Goal: Task Accomplishment & Management: Manage account settings

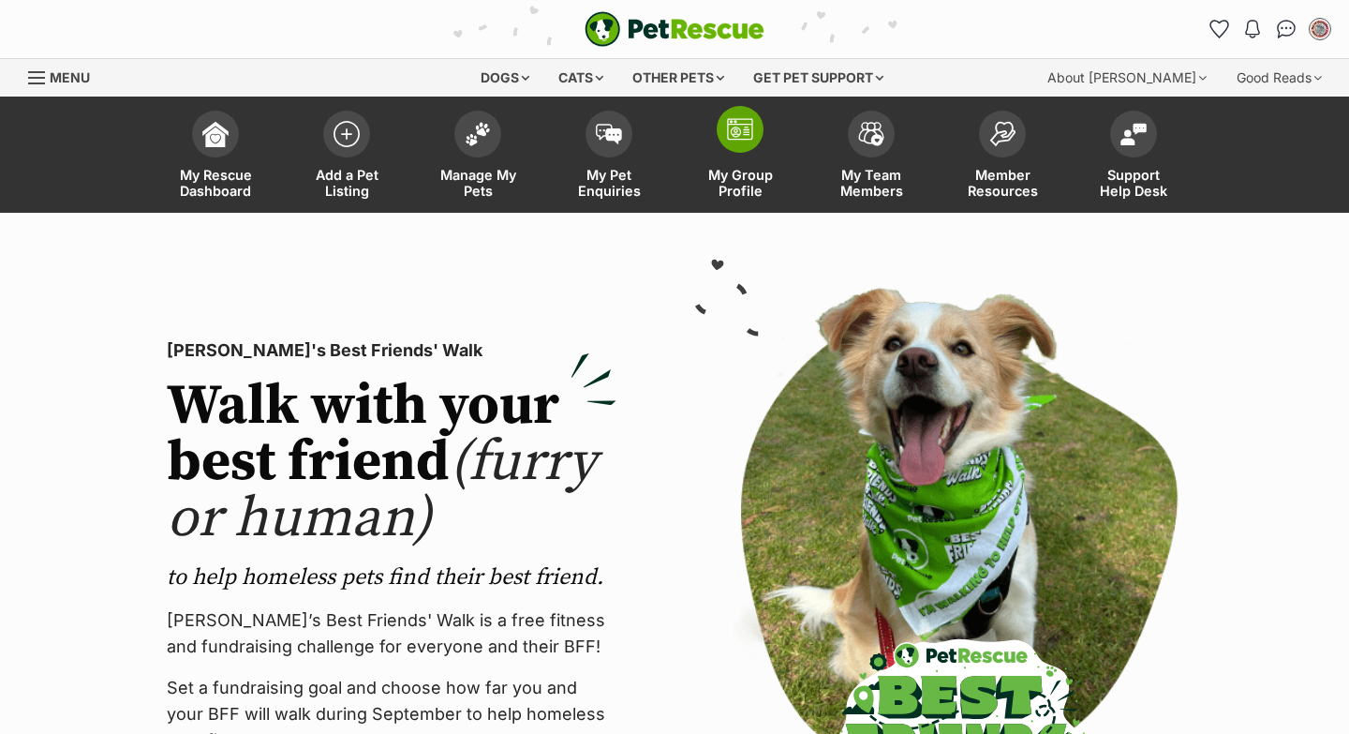
click at [773, 170] on span "My Group Profile" at bounding box center [740, 183] width 84 height 32
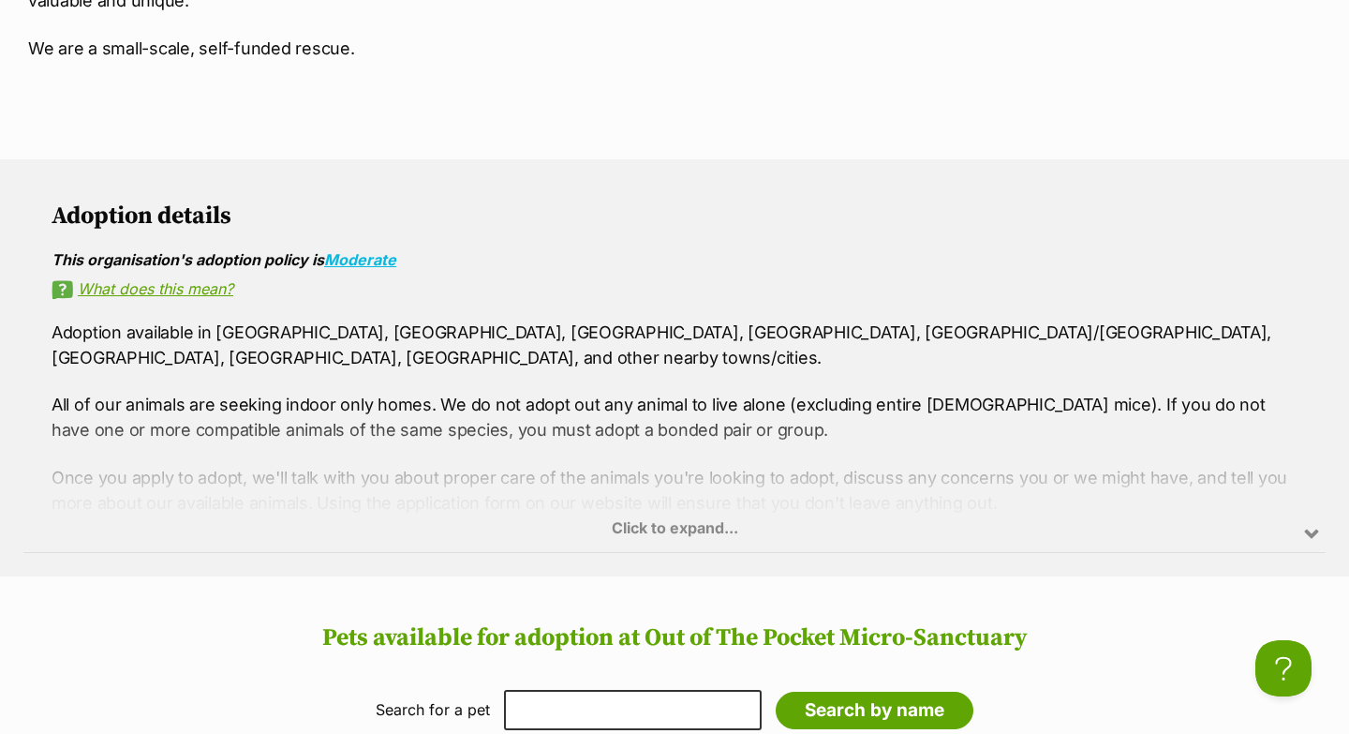
scroll to position [1612, 0]
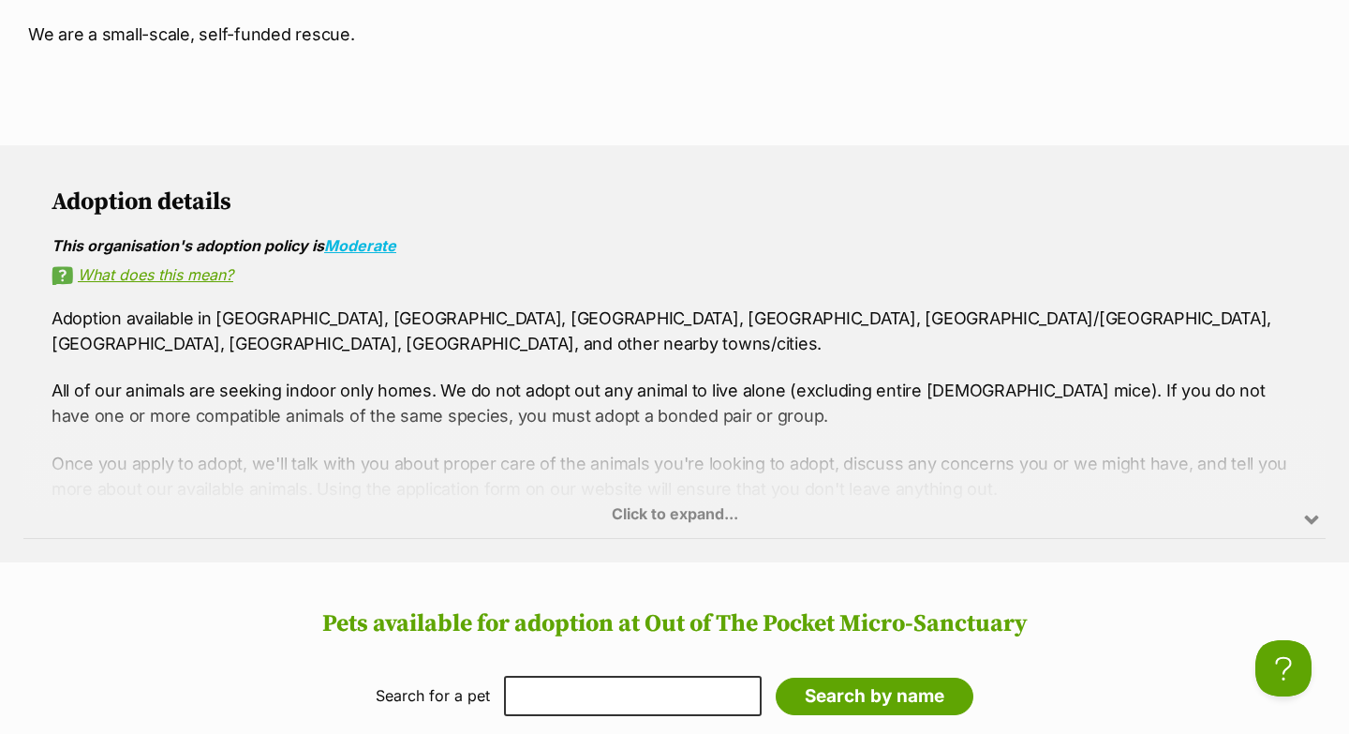
click at [0, 511] on section "Adoption details This organisation's adoption policy is Moderate What does this…" at bounding box center [674, 353] width 1349 height 417
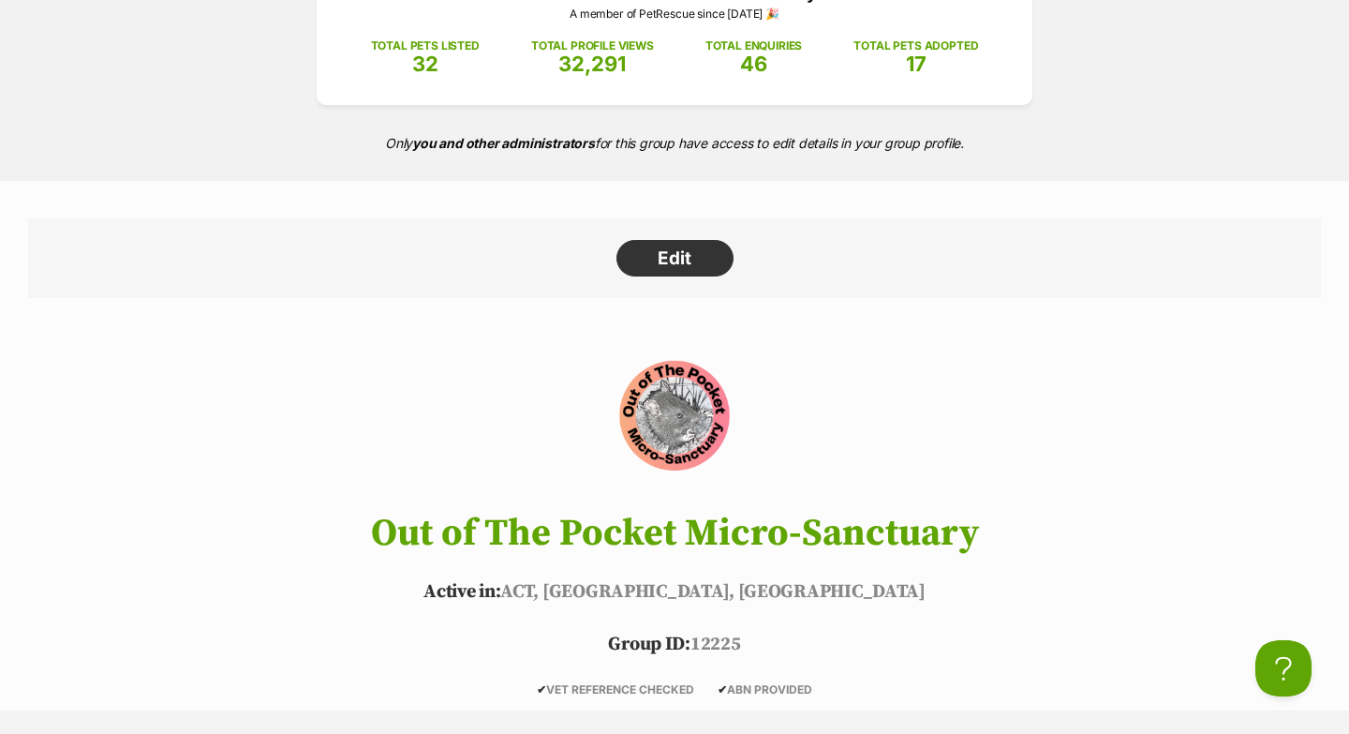
scroll to position [0, 0]
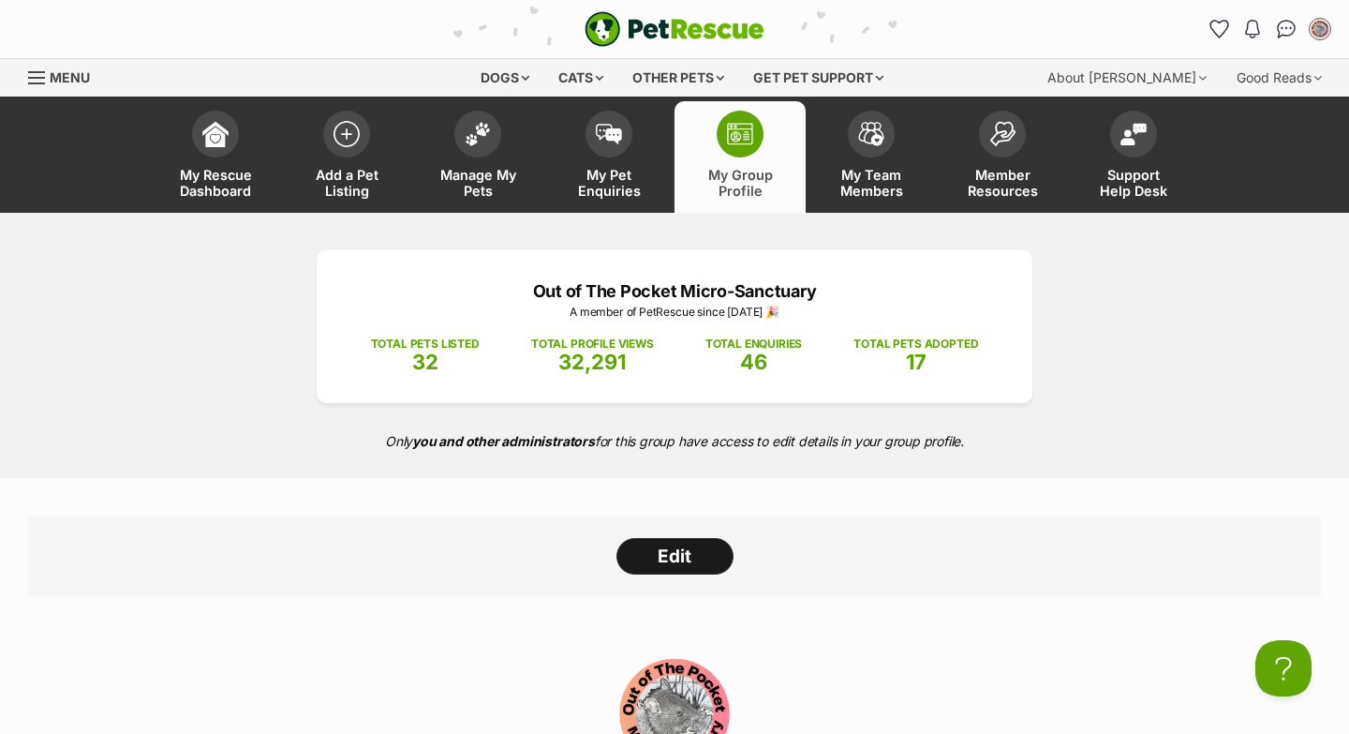
click at [696, 542] on link "Edit" at bounding box center [675, 556] width 117 height 37
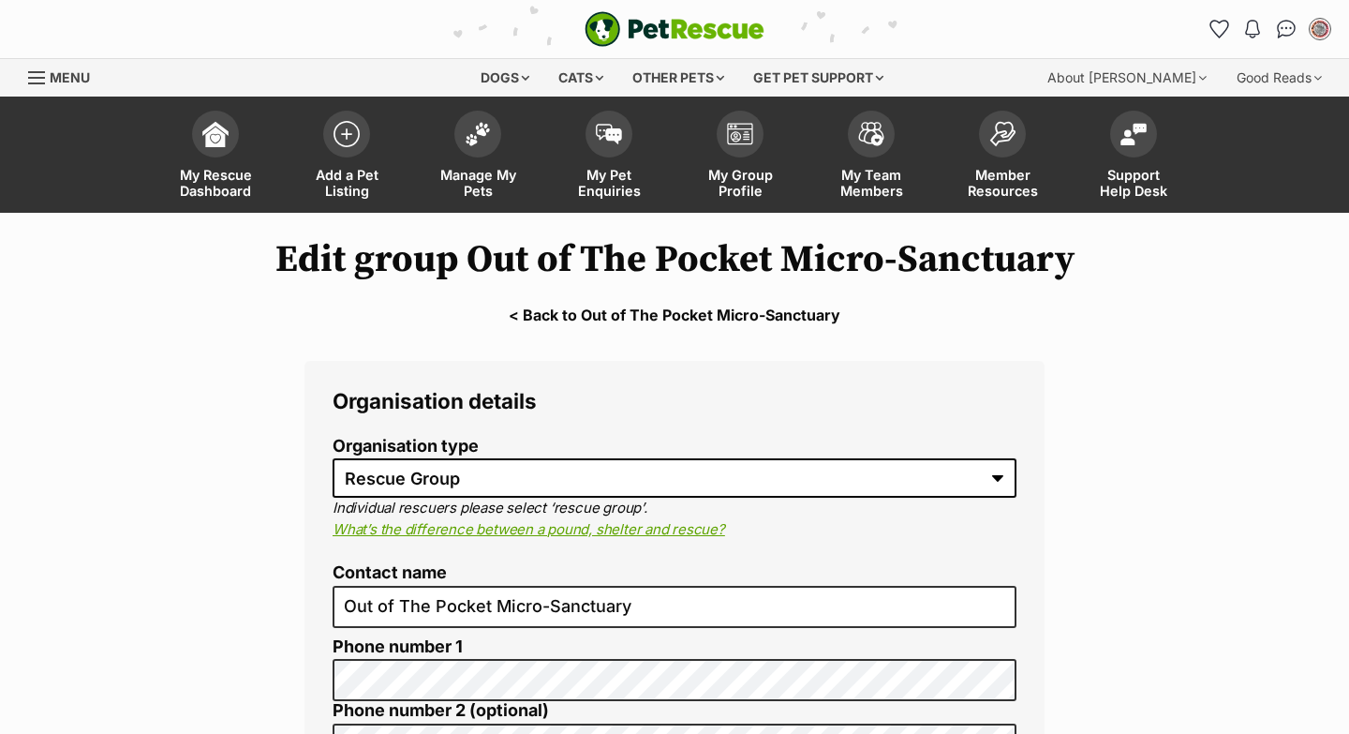
select select "rescue group"
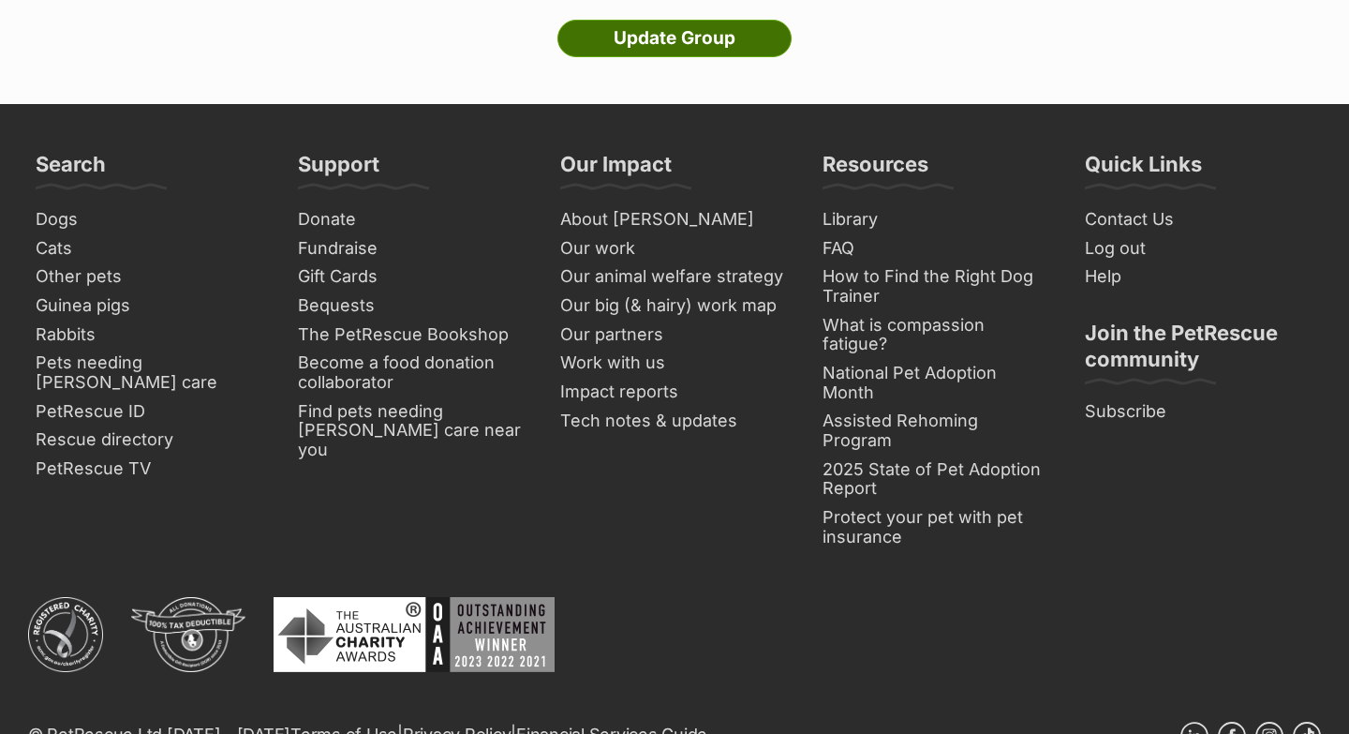
click at [750, 20] on input "Update Group" at bounding box center [675, 38] width 234 height 37
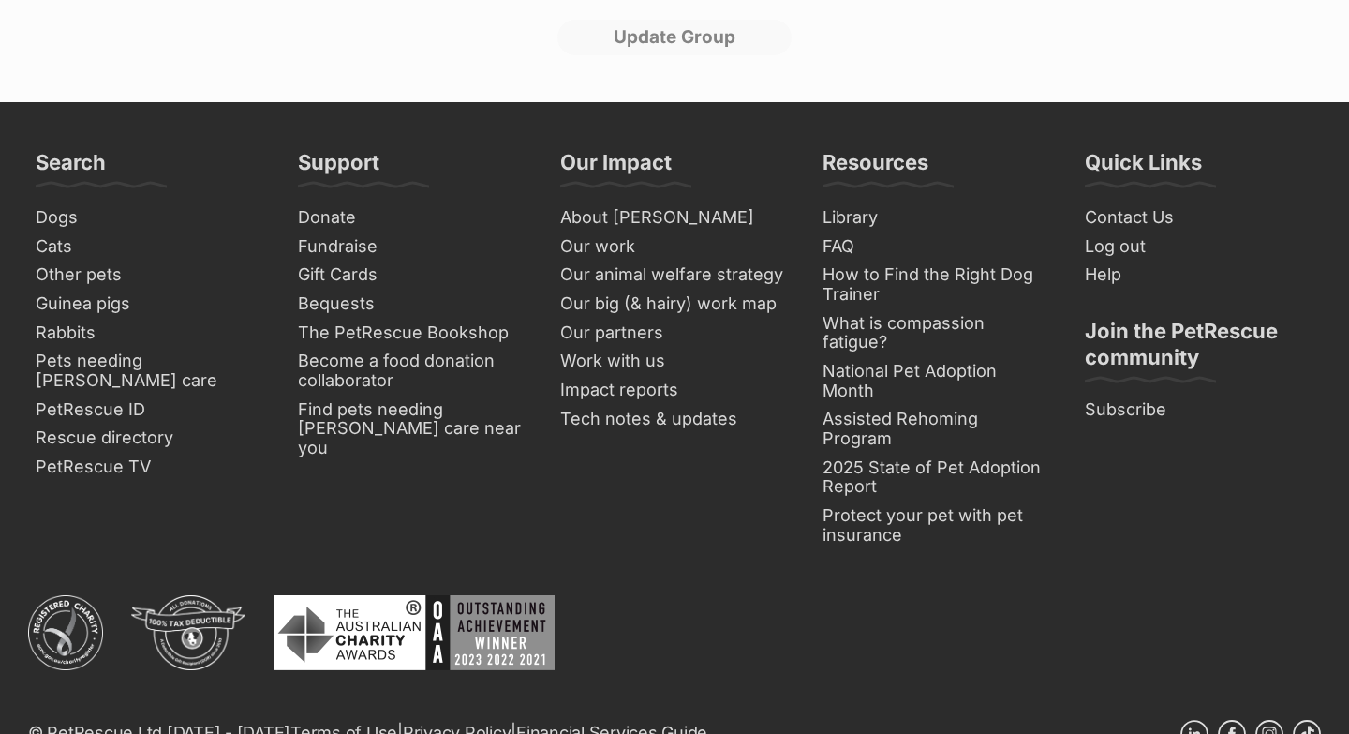
scroll to position [5883, 0]
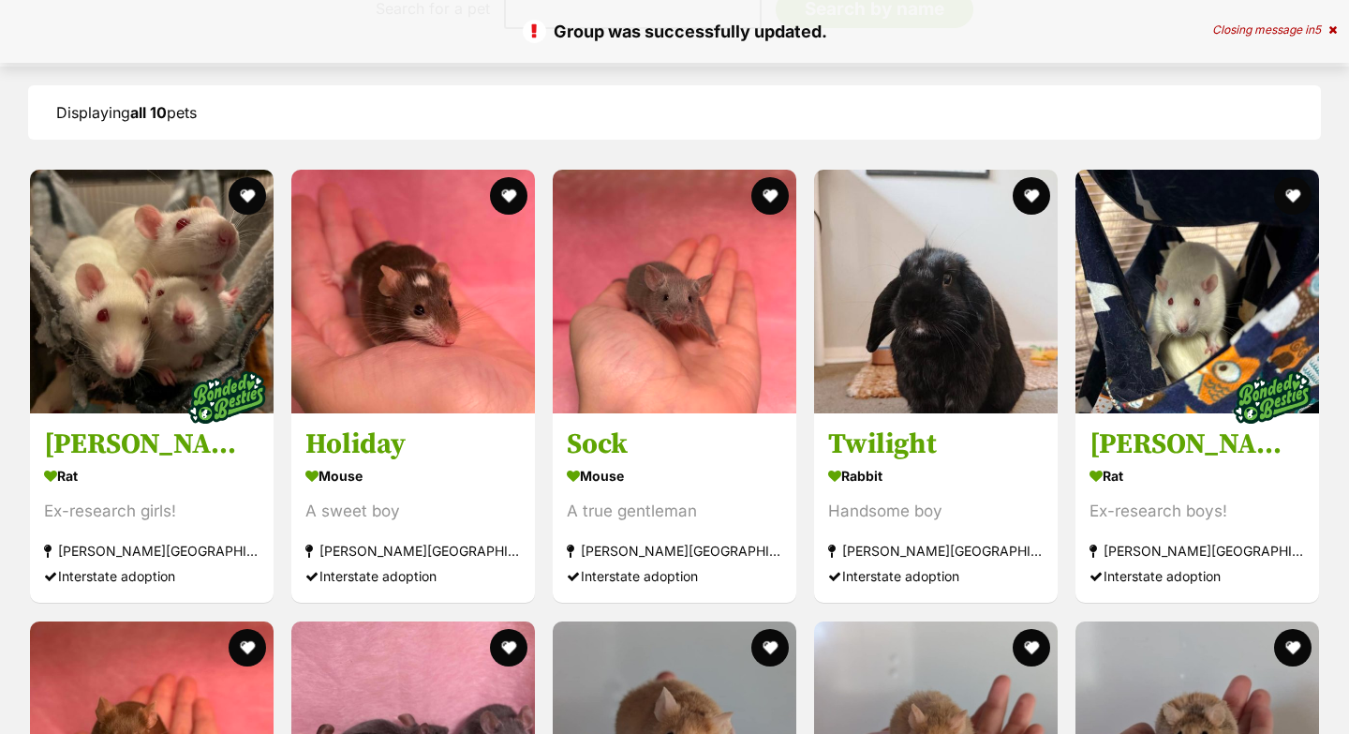
click at [0, 447] on div "Displaying all 10 pets Visit PetRescue TV (external site) Boop this! [PERSON_NA…" at bounding box center [674, 570] width 1349 height 971
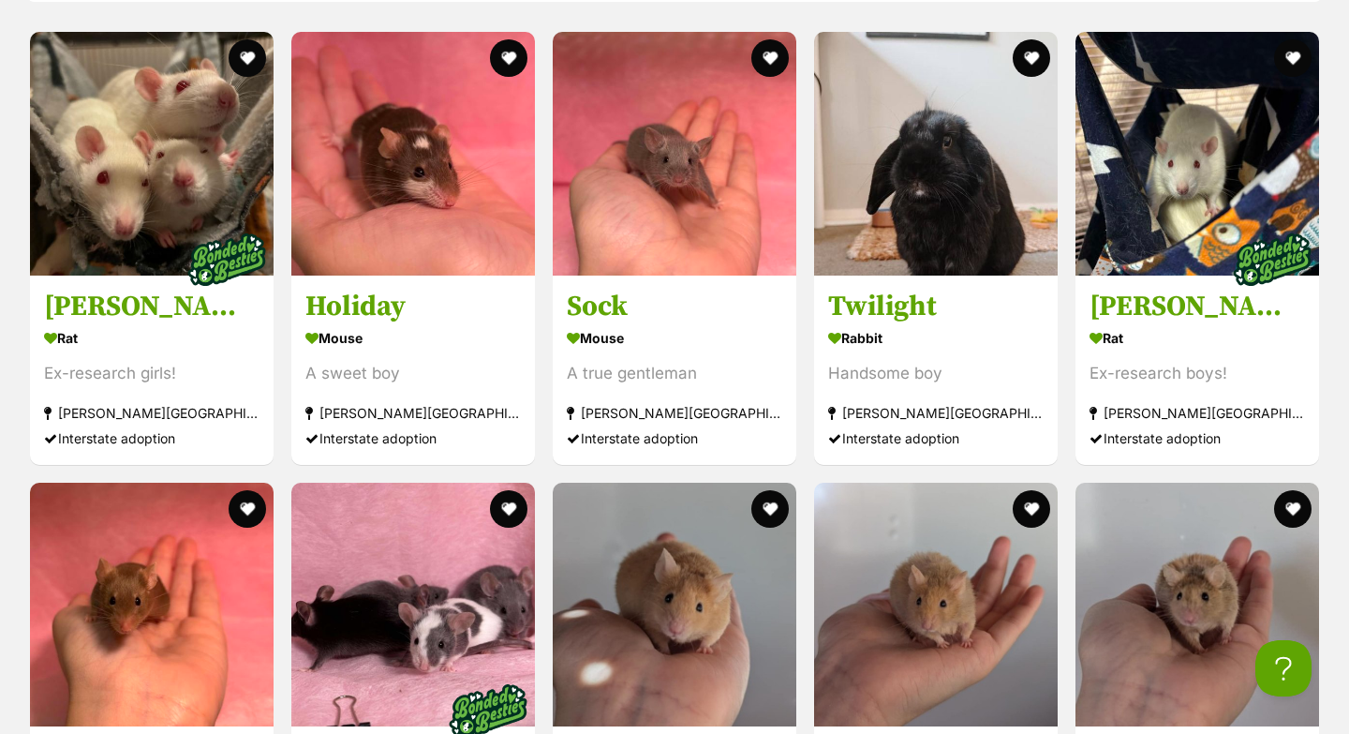
scroll to position [2325, 0]
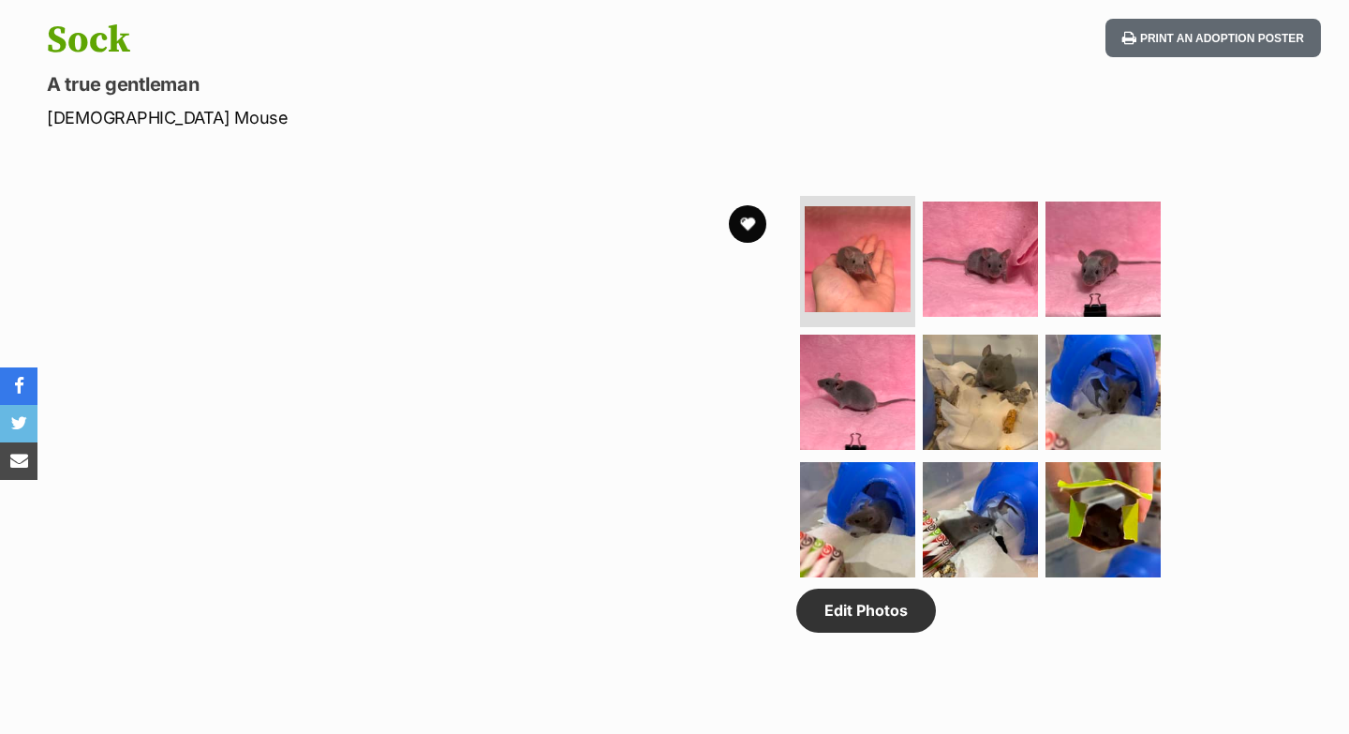
scroll to position [838, 0]
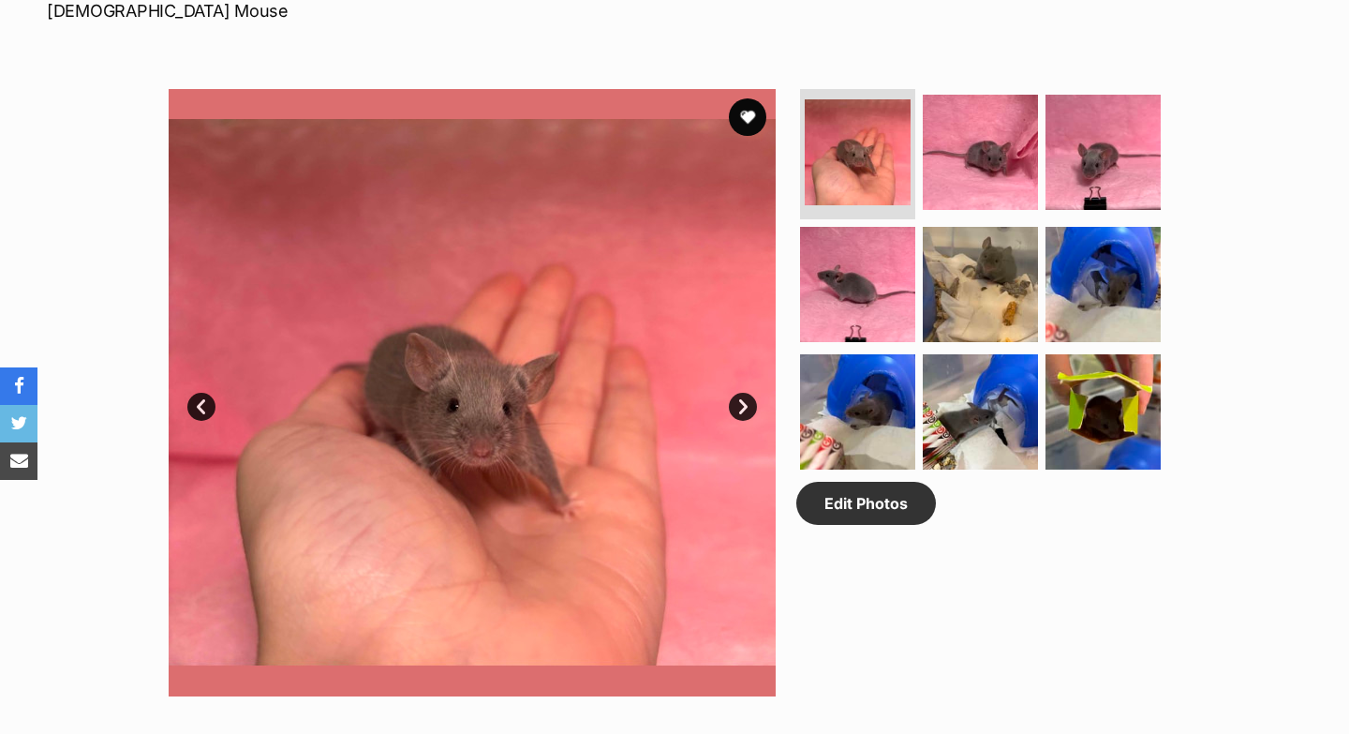
scroll to position [890, 0]
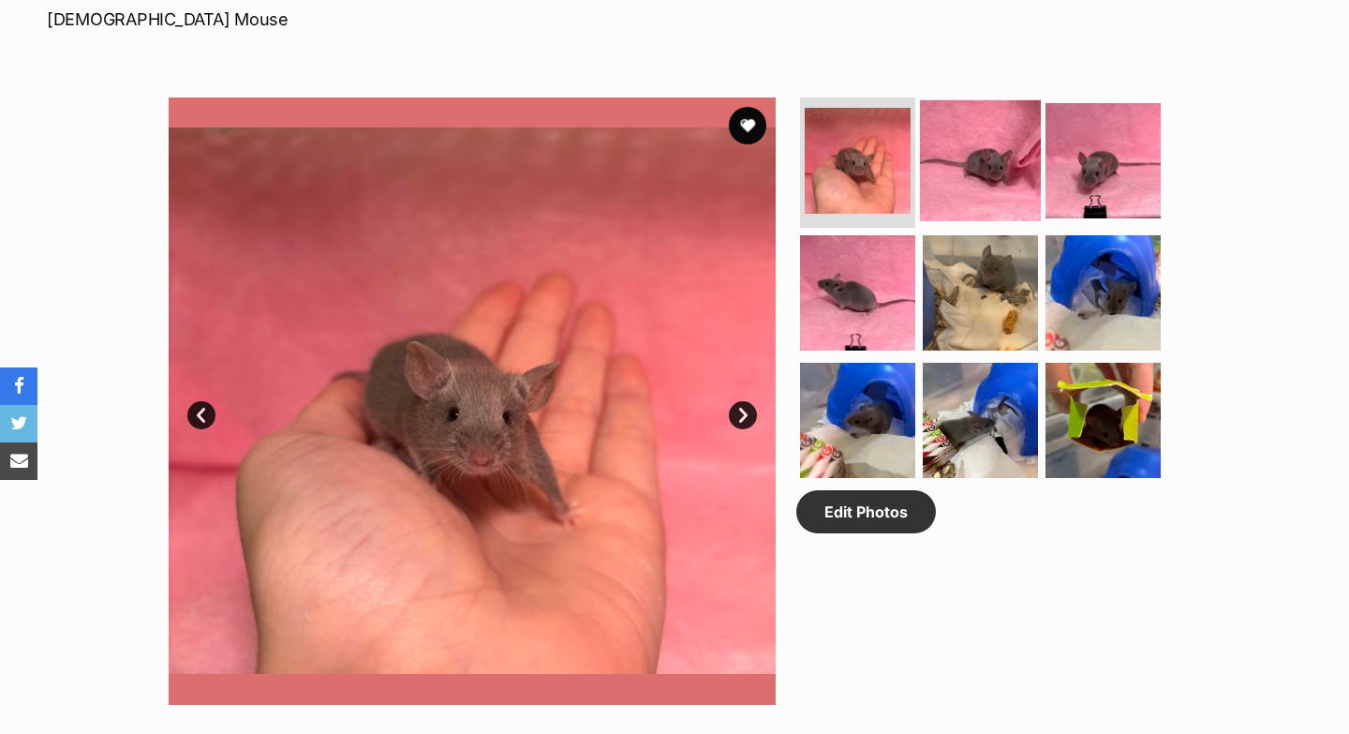
click at [978, 199] on img at bounding box center [980, 159] width 121 height 121
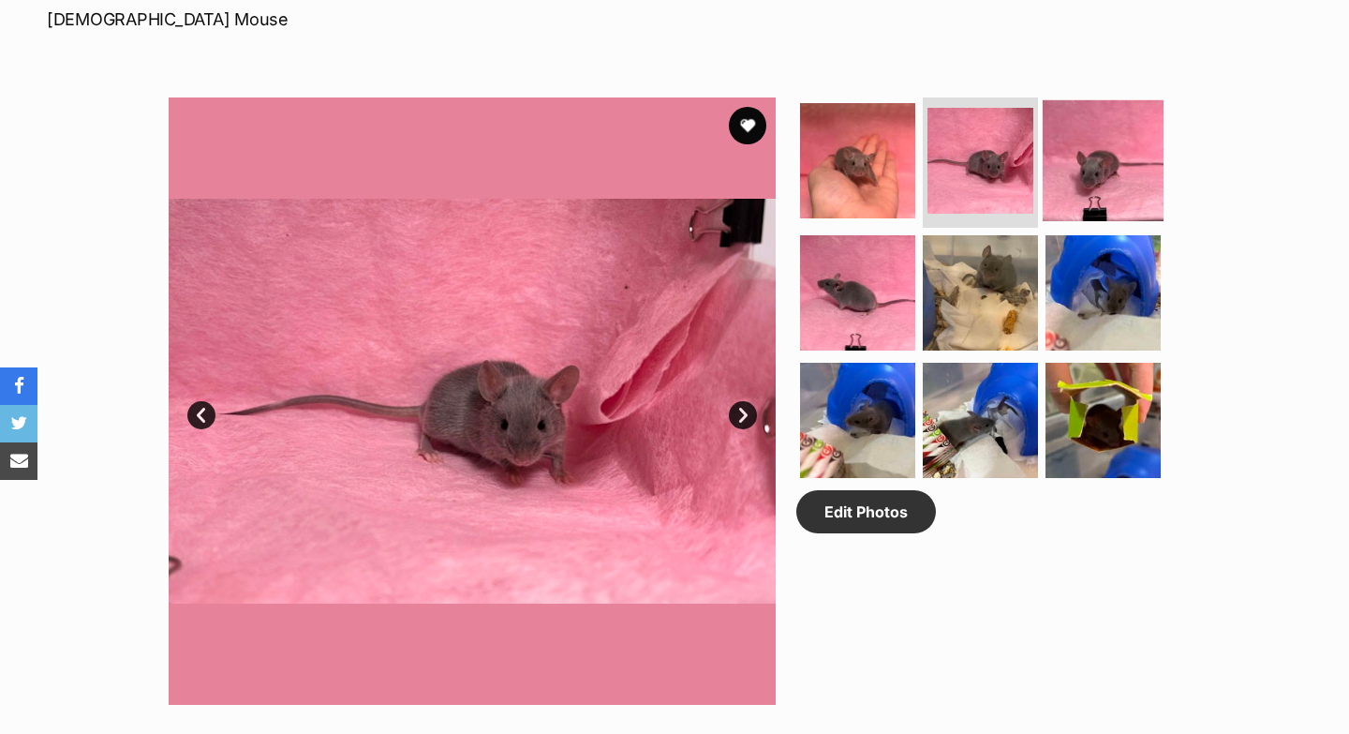
click at [1061, 196] on img at bounding box center [1103, 159] width 121 height 121
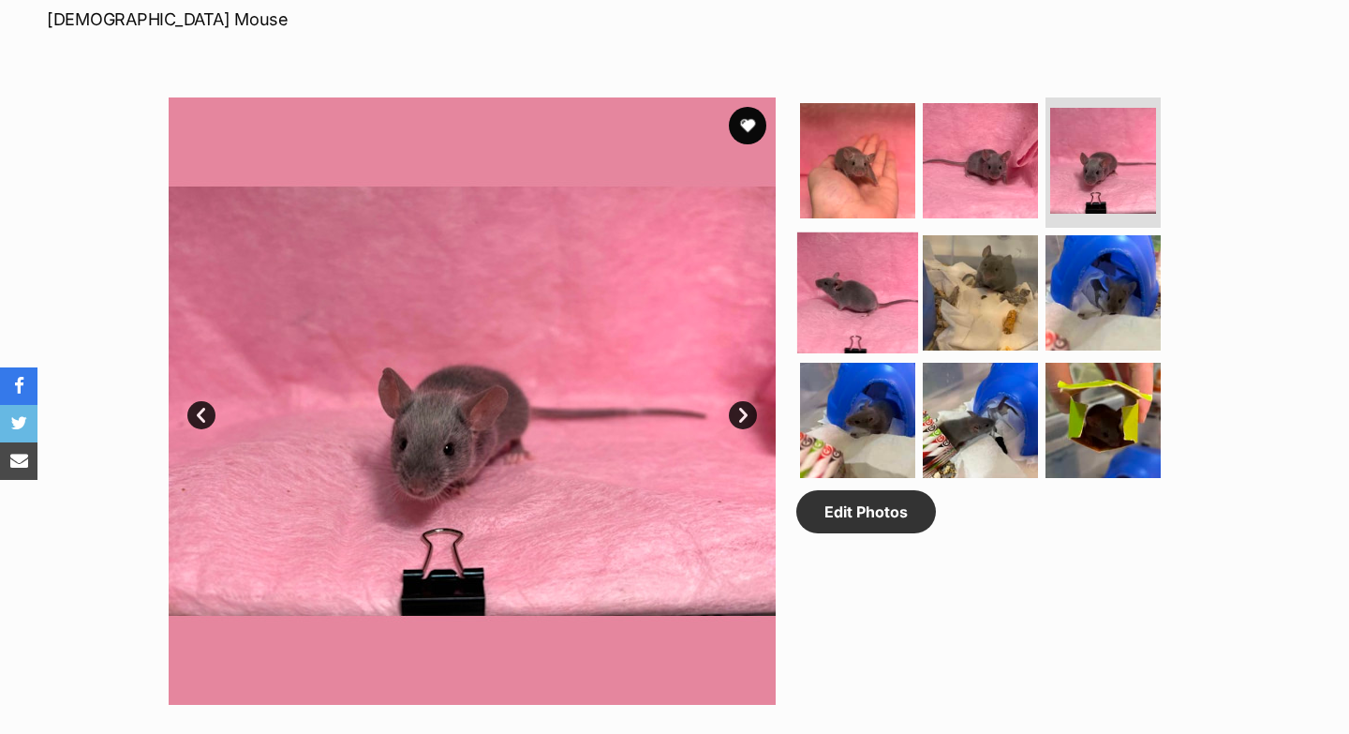
scroll to position [0, 0]
click at [887, 272] on img at bounding box center [857, 292] width 121 height 121
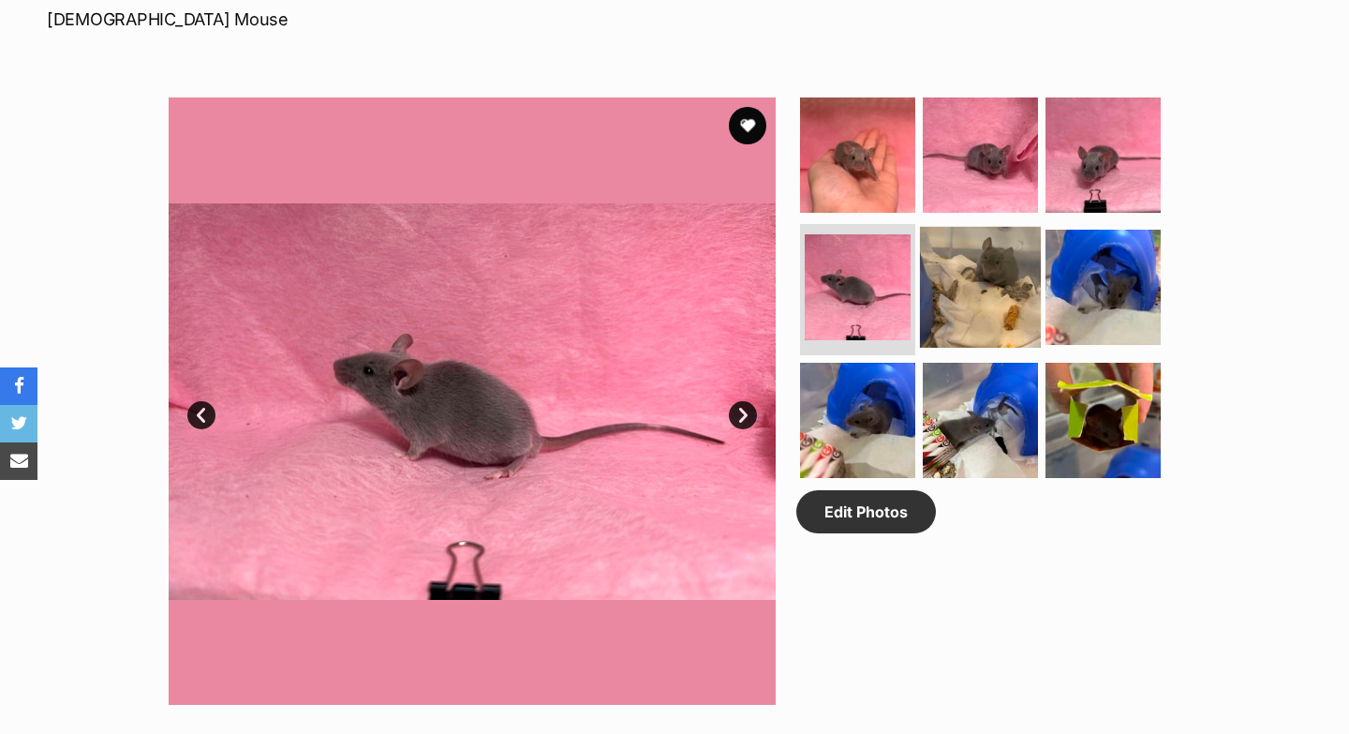
click at [957, 301] on img at bounding box center [980, 287] width 121 height 121
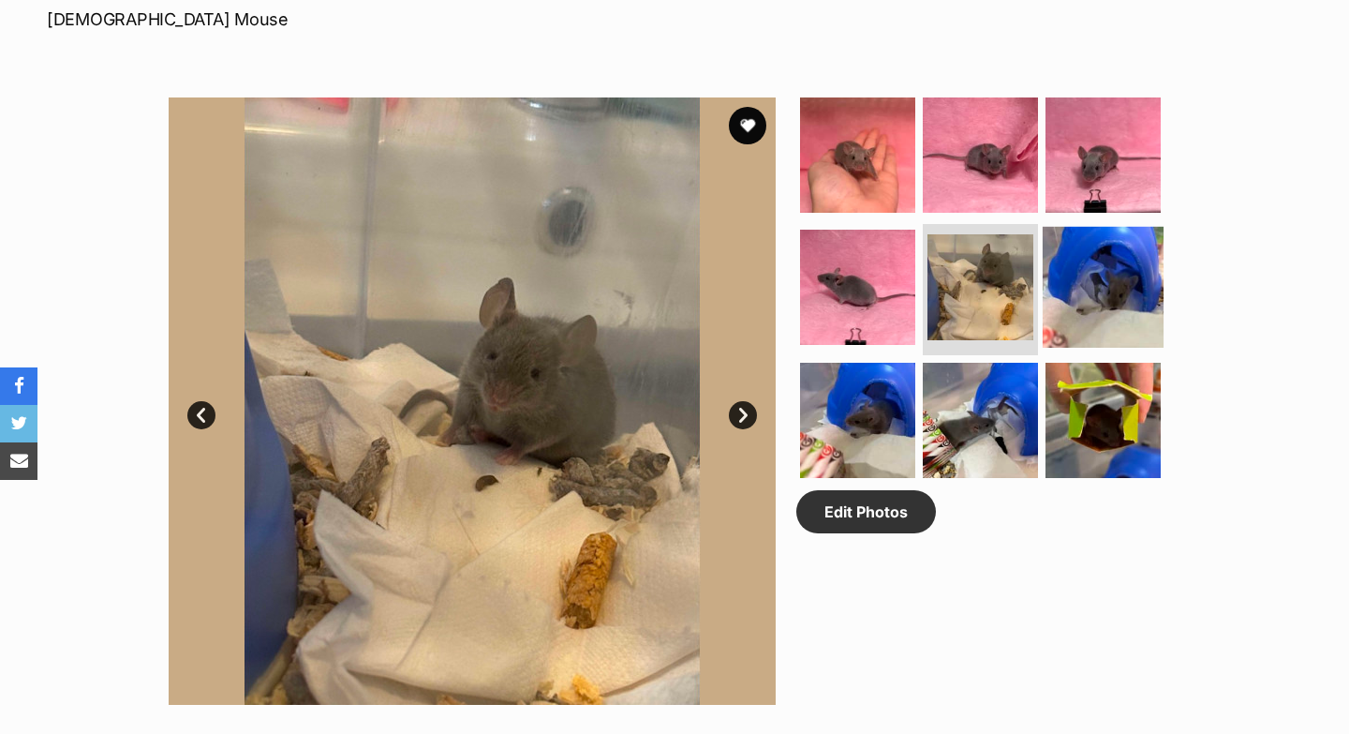
click at [1090, 322] on img at bounding box center [1103, 287] width 121 height 121
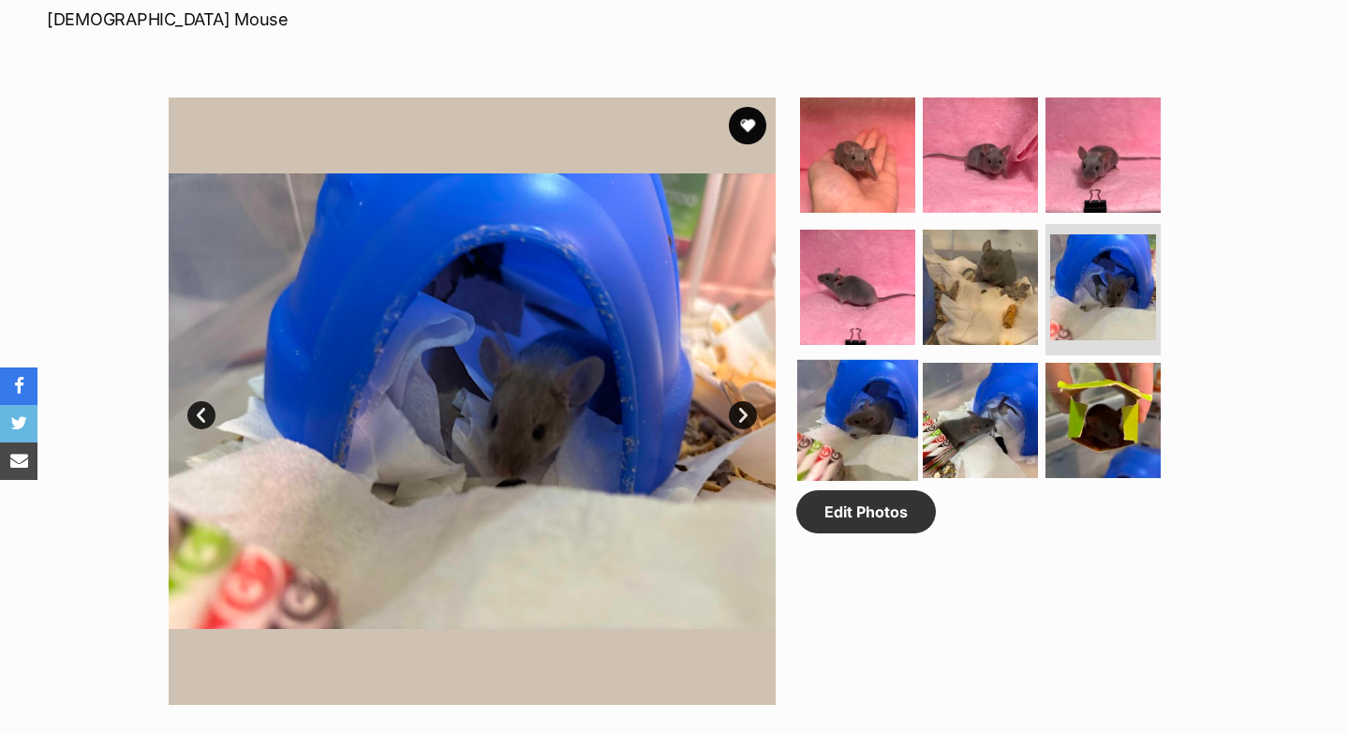
click at [873, 435] on img at bounding box center [857, 420] width 121 height 121
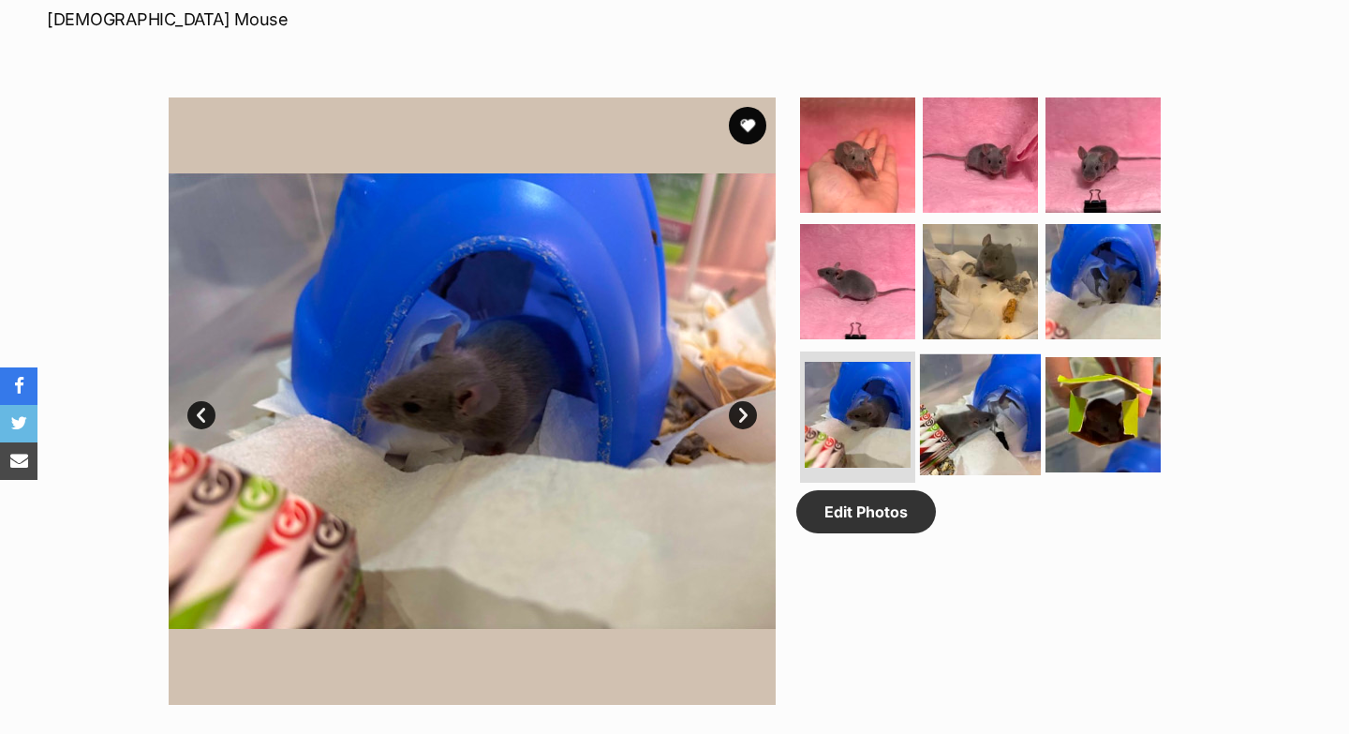
click at [975, 428] on img at bounding box center [980, 414] width 121 height 121
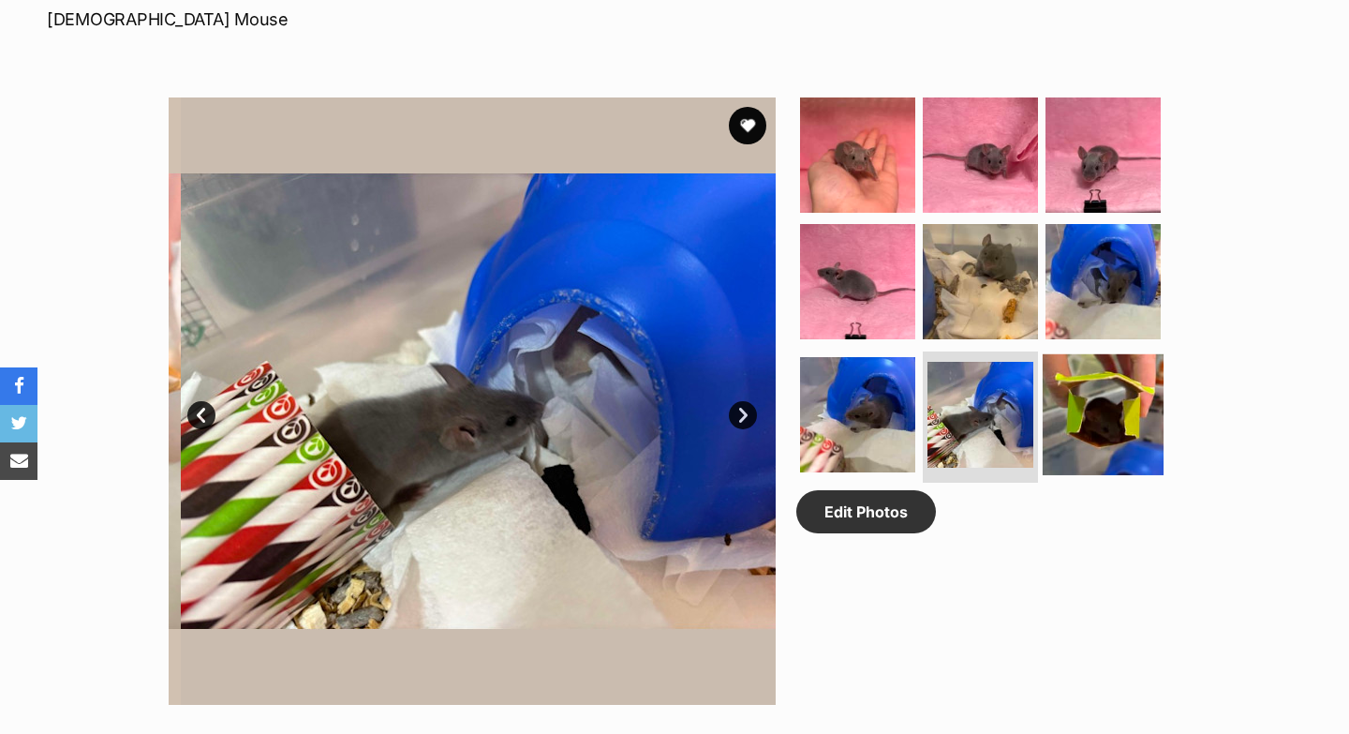
click at [1104, 414] on img at bounding box center [1103, 414] width 121 height 121
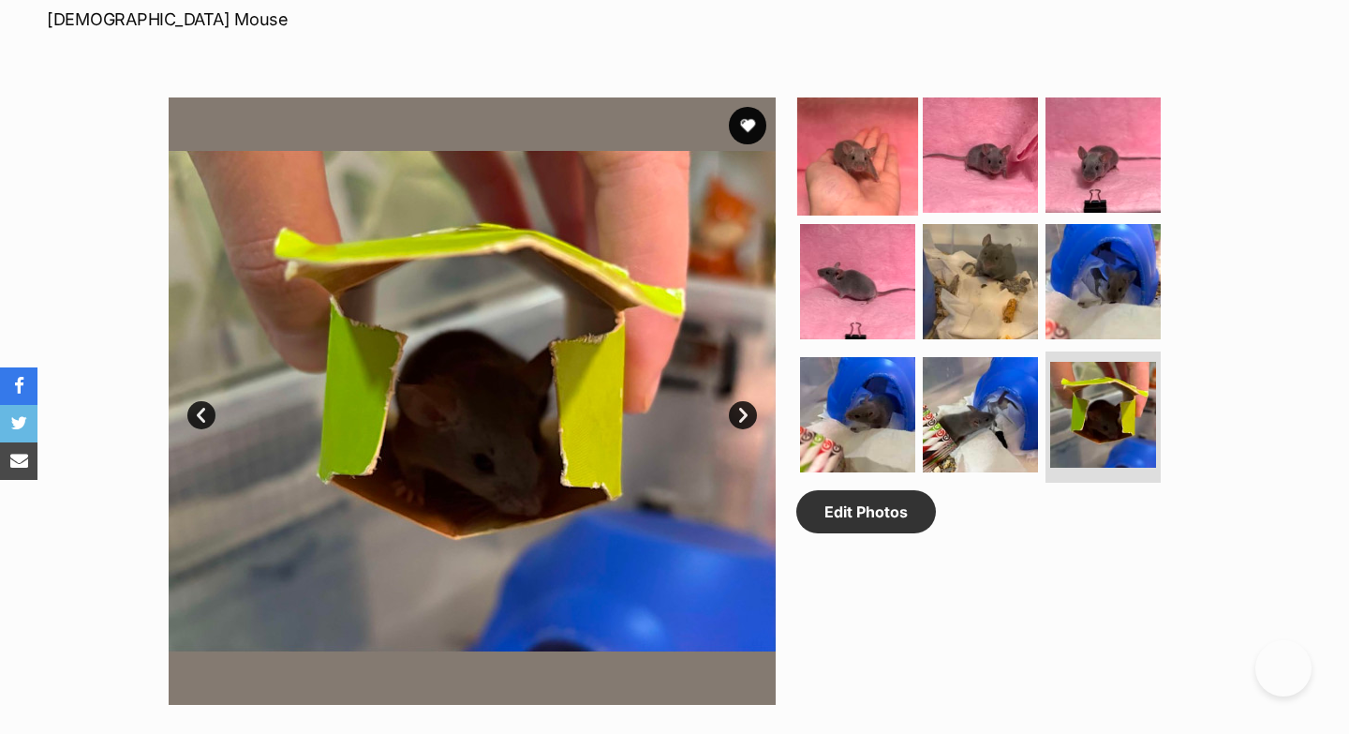
click at [879, 132] on img at bounding box center [857, 154] width 121 height 121
